Goal: Browse casually

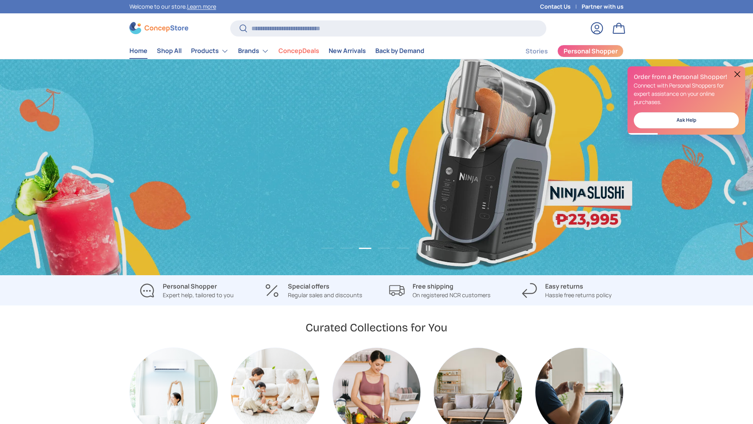
scroll to position [0, 1507]
